Goal: Find specific page/section: Find specific page/section

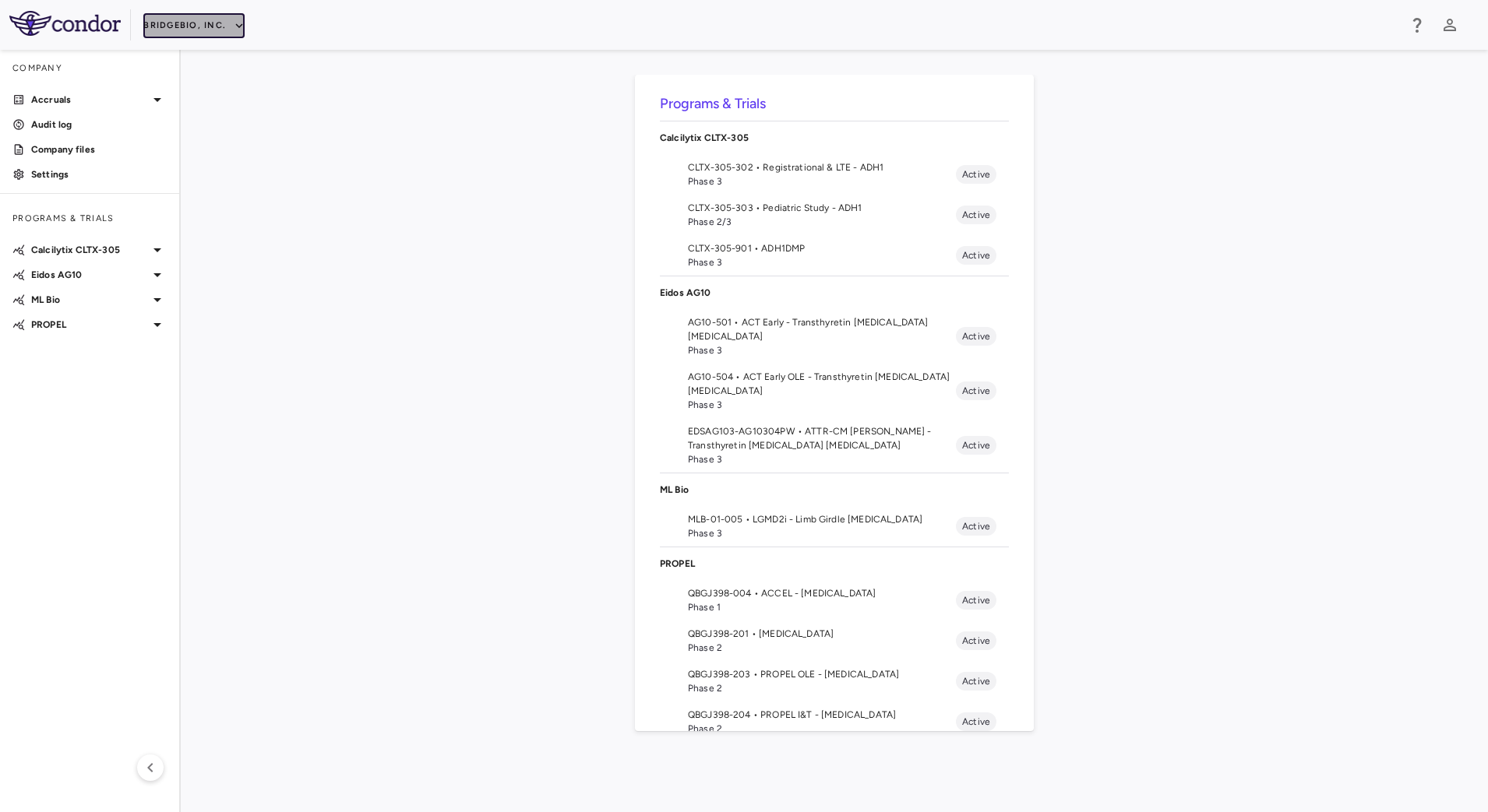
click at [220, 30] on button "BridgeBio, Inc." at bounding box center [194, 26] width 101 height 25
click at [183, 219] on li "IntraBio" at bounding box center [209, 219] width 130 height 24
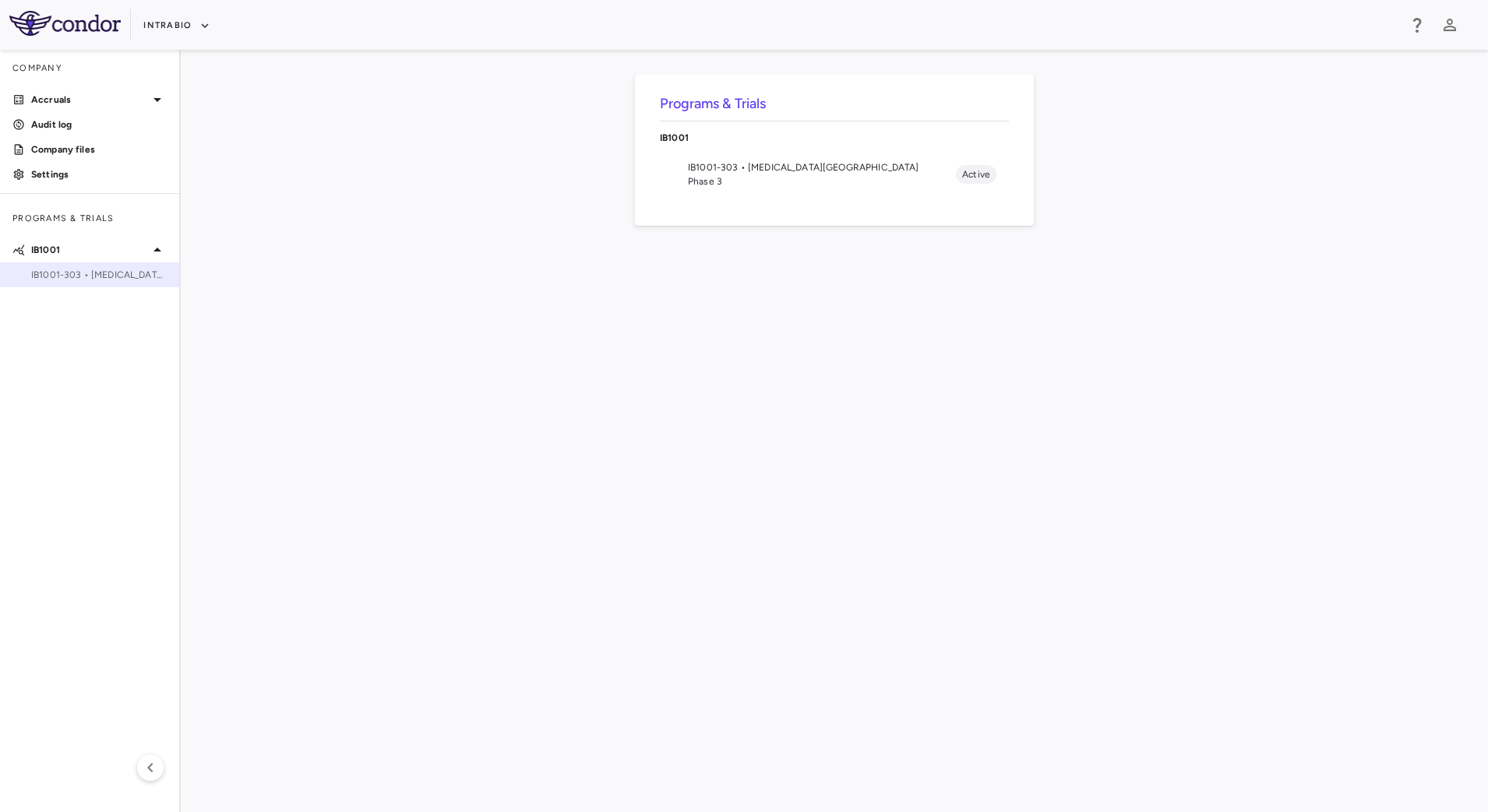
click at [85, 275] on span "IB1001-303 • [MEDICAL_DATA][GEOGRAPHIC_DATA]" at bounding box center [99, 275] width 136 height 14
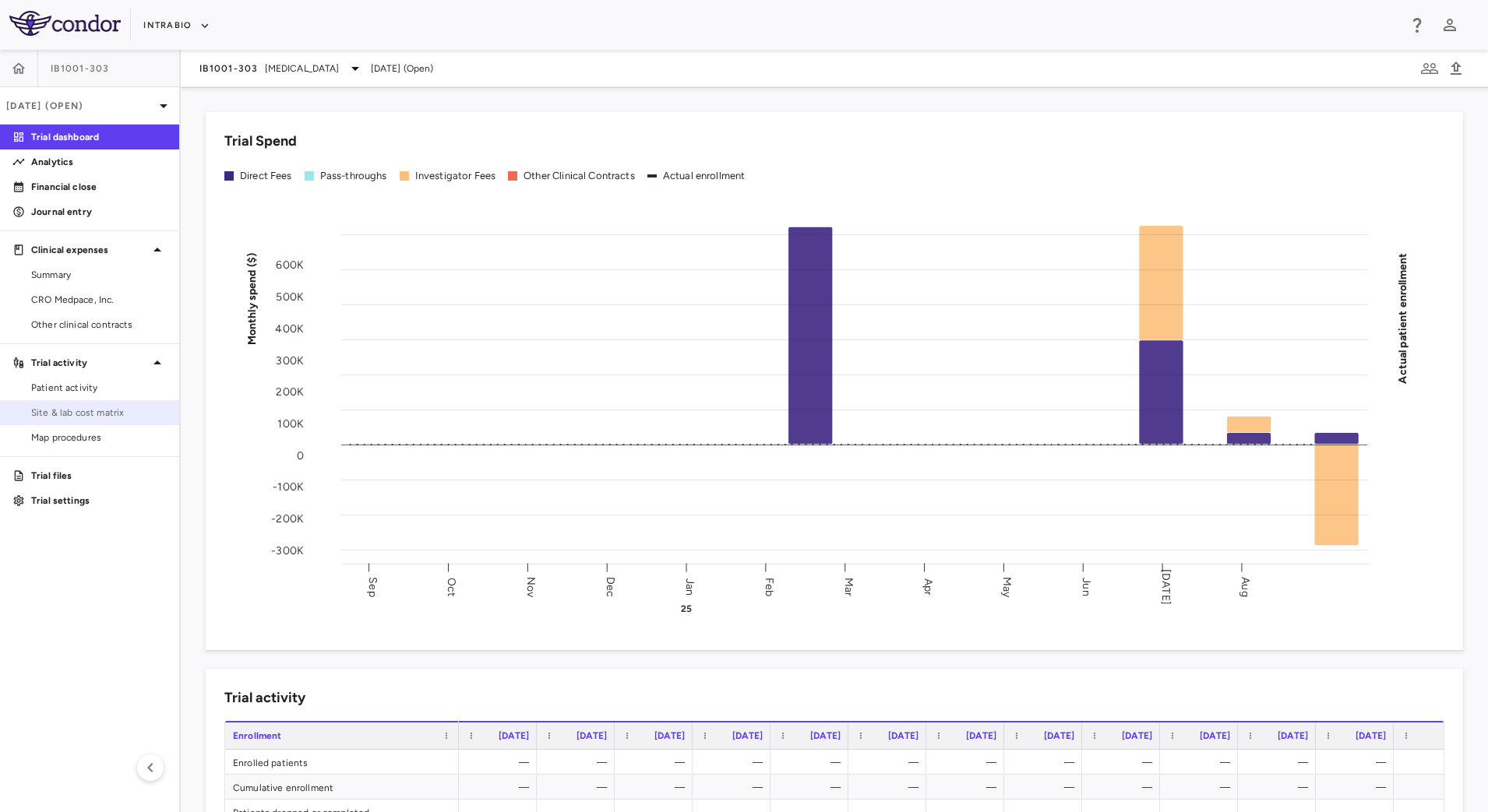
click at [72, 417] on span "Site & lab cost matrix" at bounding box center [99, 413] width 136 height 14
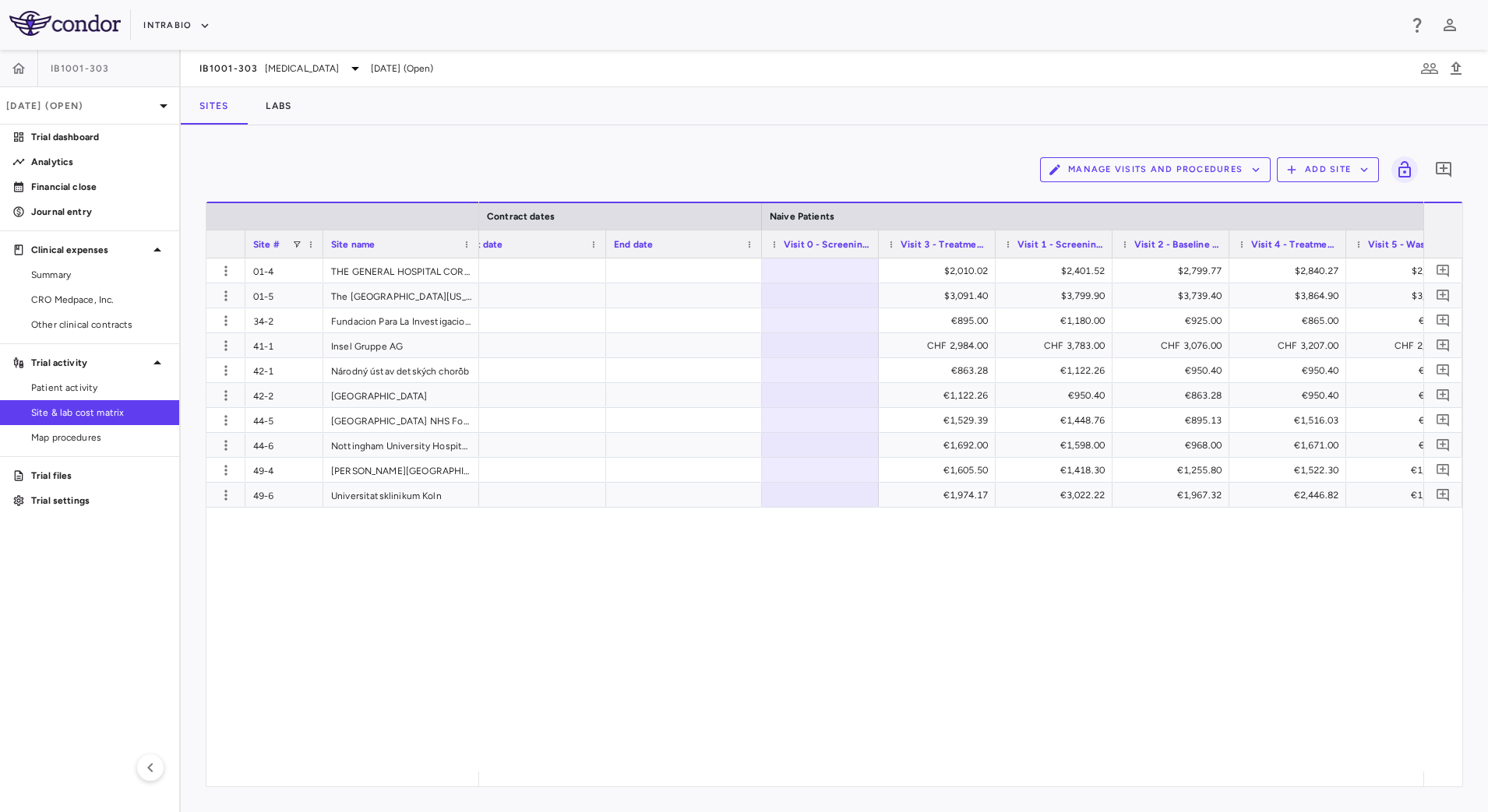
scroll to position [0, 1540]
